Goal: Task Accomplishment & Management: Complete application form

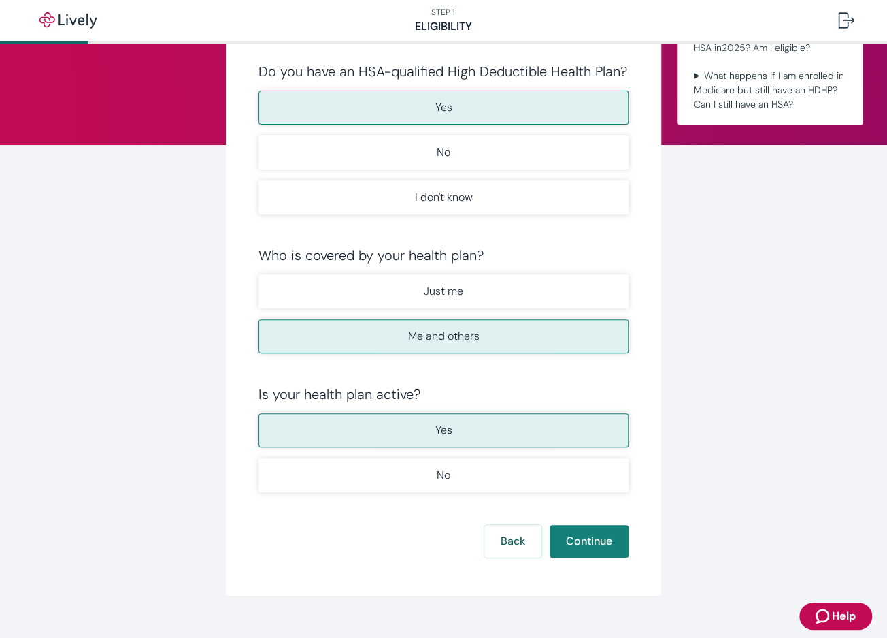
scroll to position [123, 0]
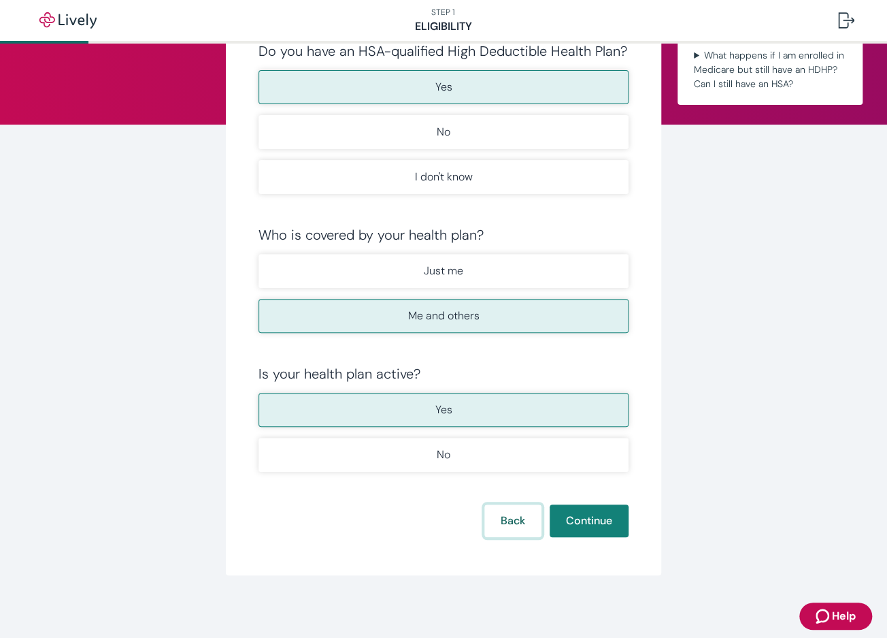
click at [502, 514] on button "Back" at bounding box center [512, 520] width 57 height 33
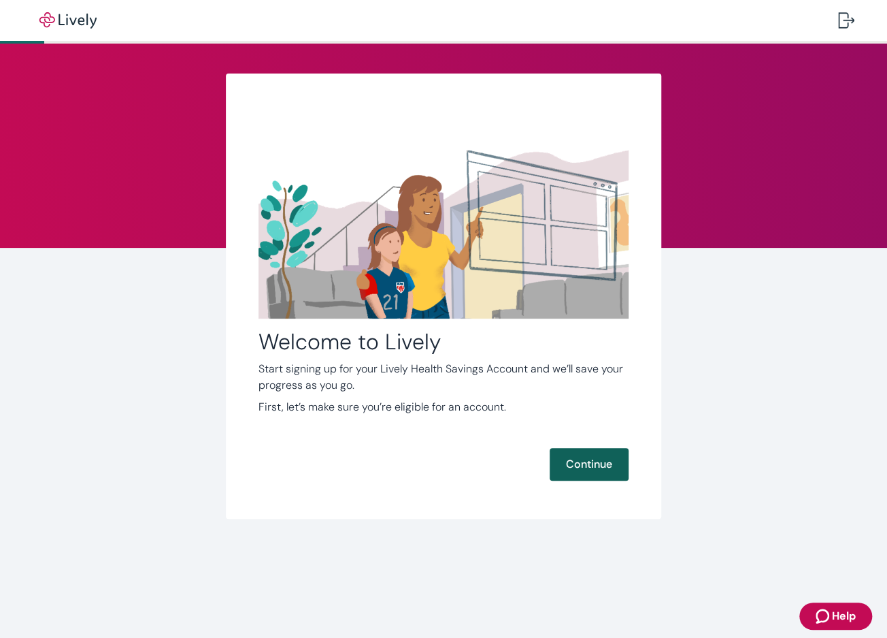
click at [580, 467] on button "Continue" at bounding box center [589, 464] width 79 height 33
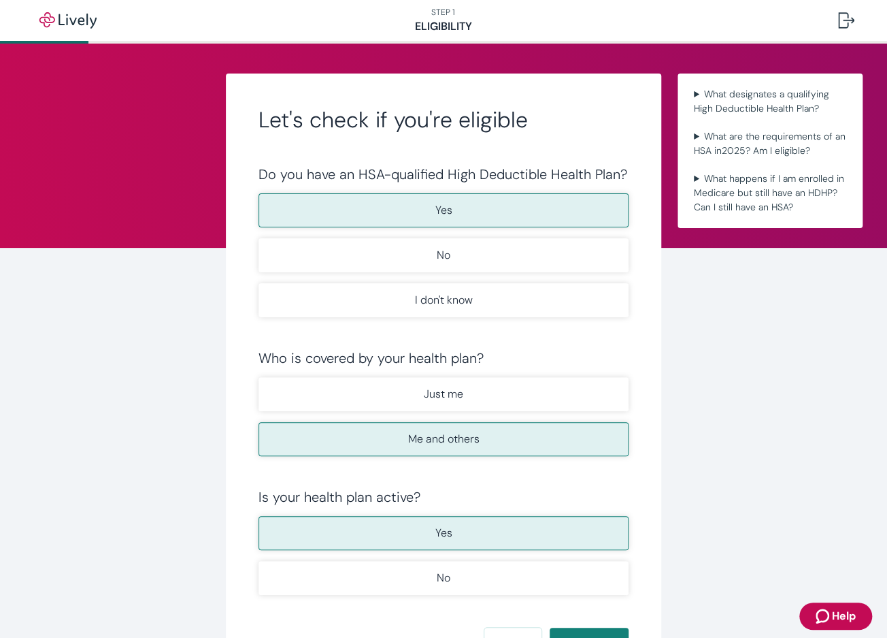
click at [435, 205] on p "Yes" at bounding box center [443, 210] width 17 height 16
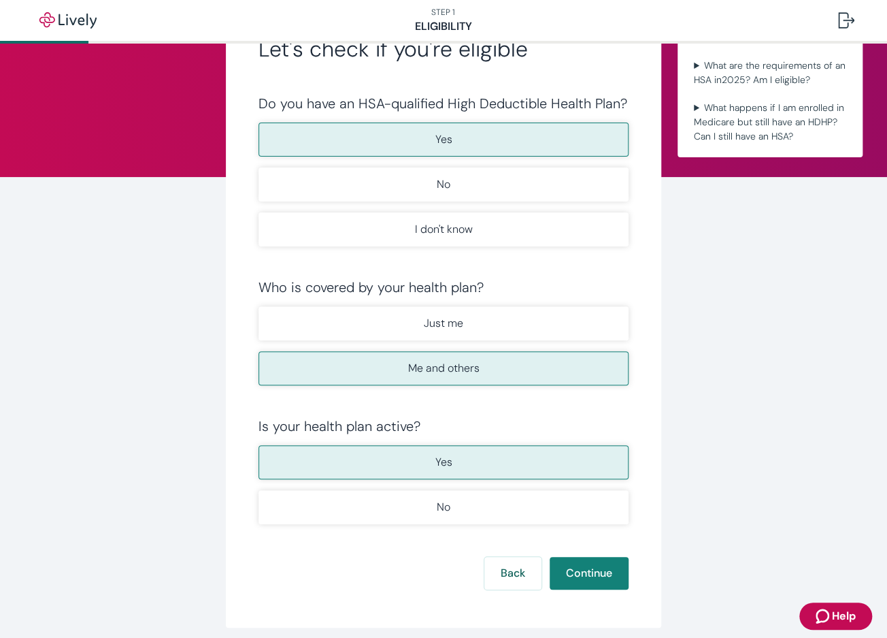
scroll to position [123, 0]
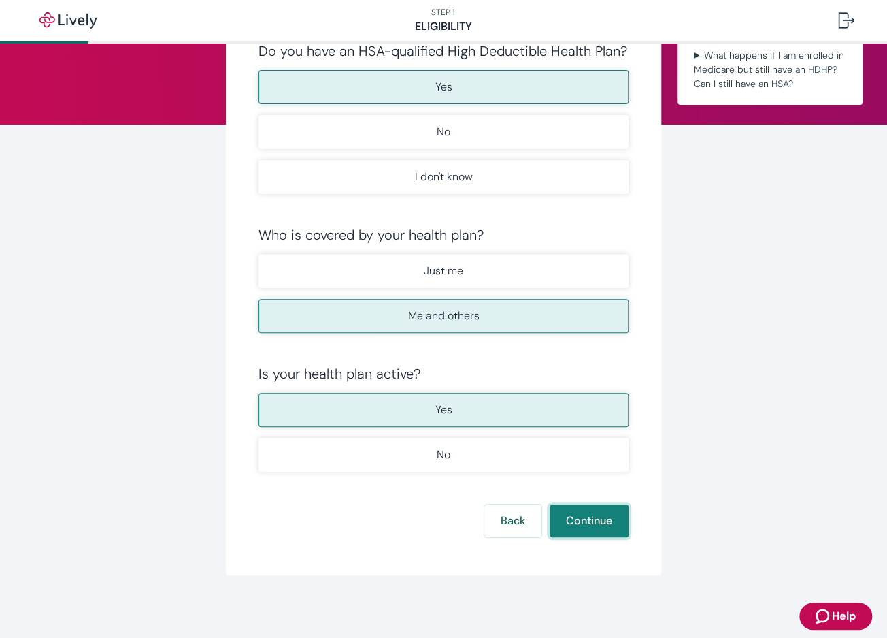
click at [582, 524] on button "Continue" at bounding box center [589, 520] width 79 height 33
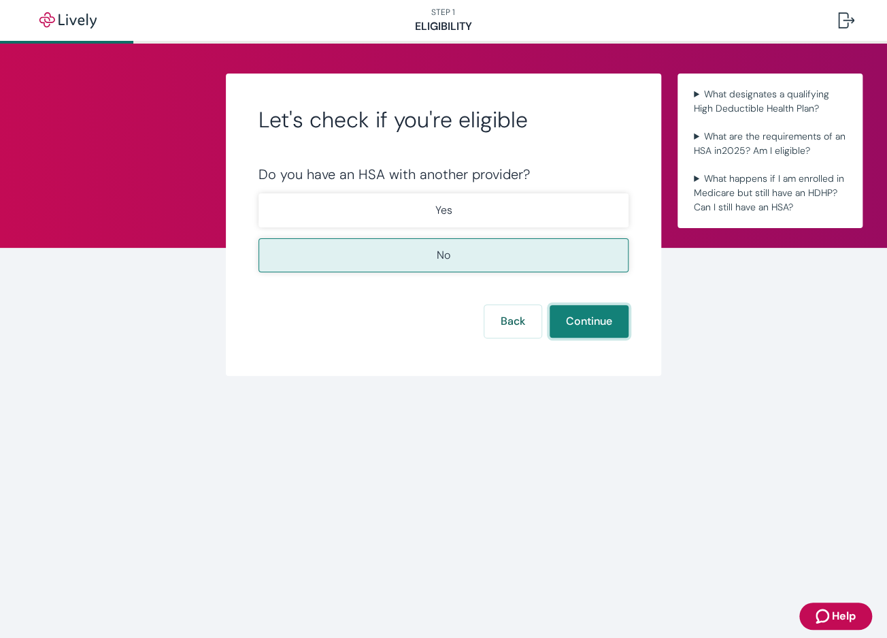
click at [602, 327] on button "Continue" at bounding box center [589, 321] width 79 height 33
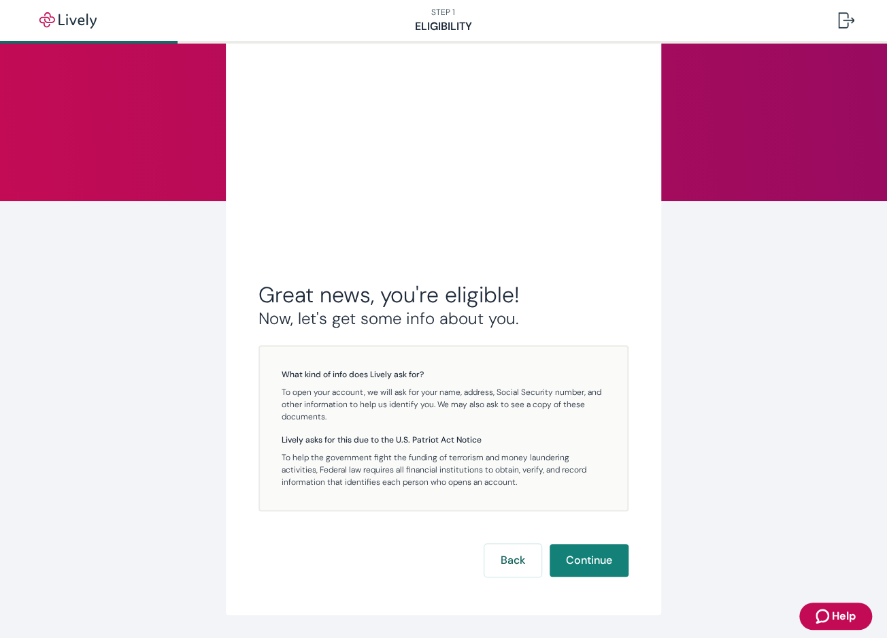
scroll to position [88, 0]
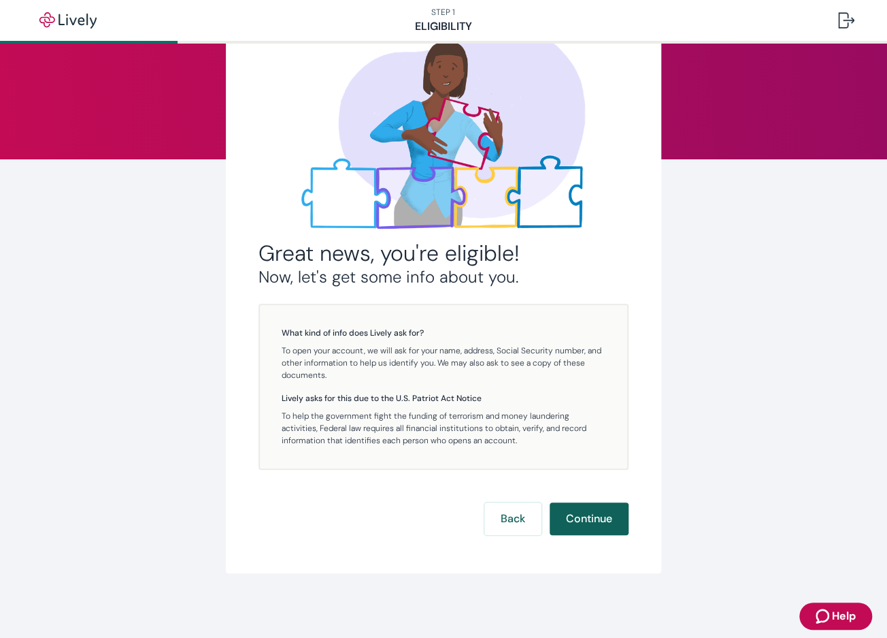
click at [587, 514] on button "Continue" at bounding box center [589, 518] width 79 height 33
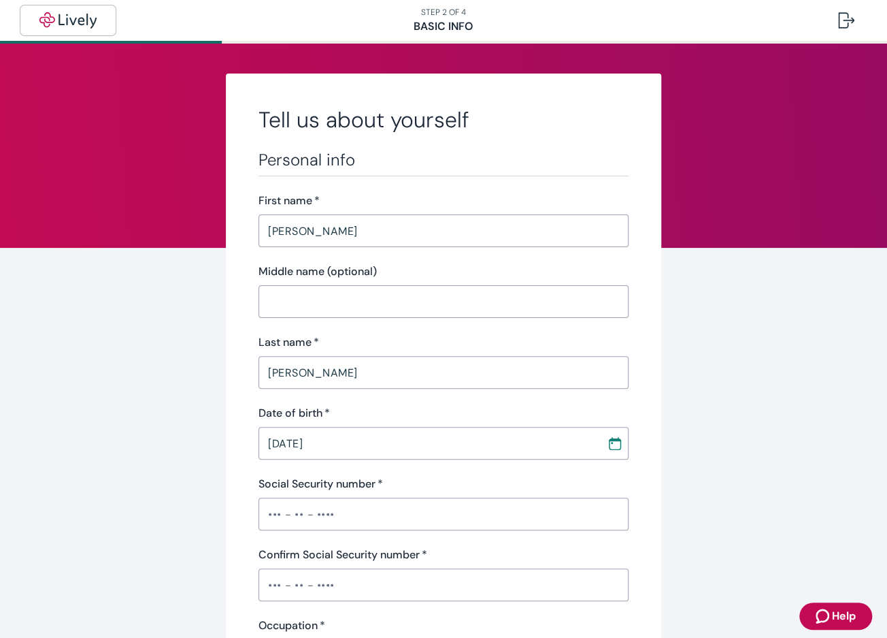
click at [63, 18] on img "button" at bounding box center [68, 20] width 76 height 16
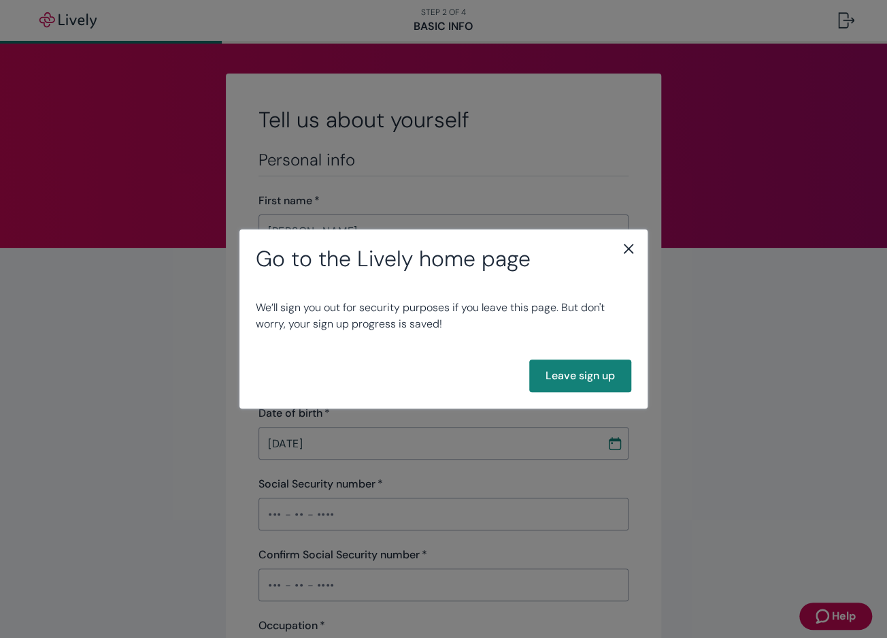
click at [626, 249] on icon "close" at bounding box center [629, 248] width 16 height 16
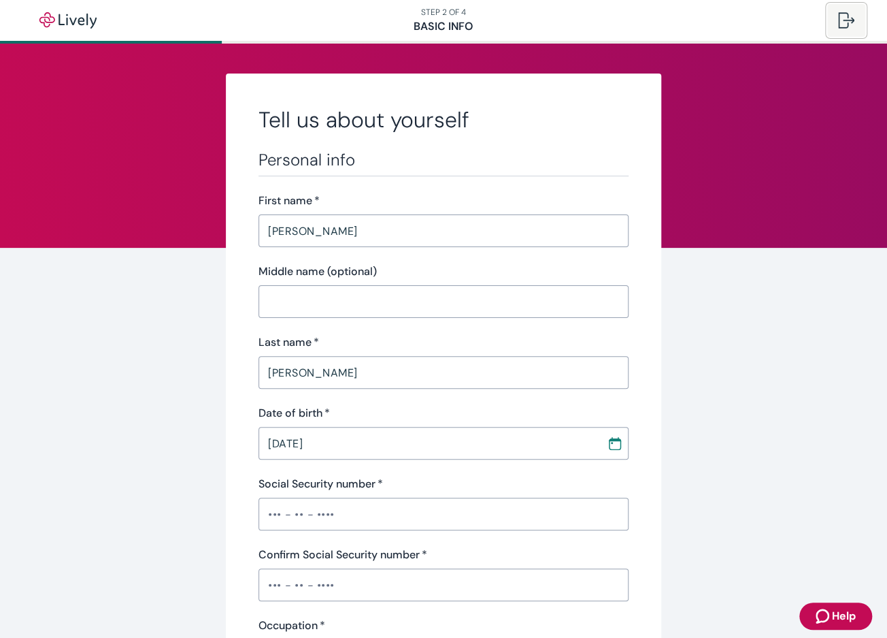
click at [836, 22] on button at bounding box center [846, 20] width 38 height 33
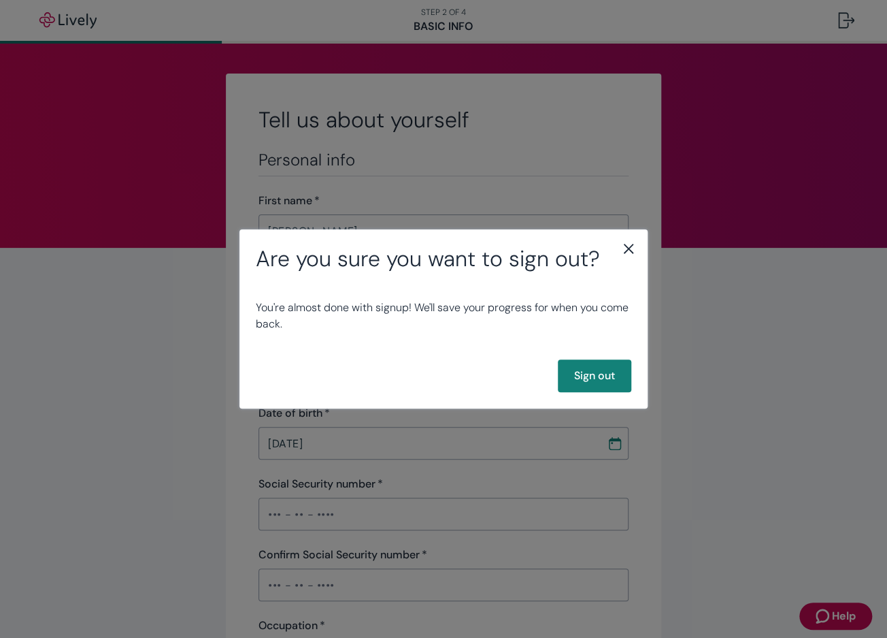
click at [624, 245] on icon "close" at bounding box center [629, 248] width 16 height 16
